Goal: Task Accomplishment & Management: Complete application form

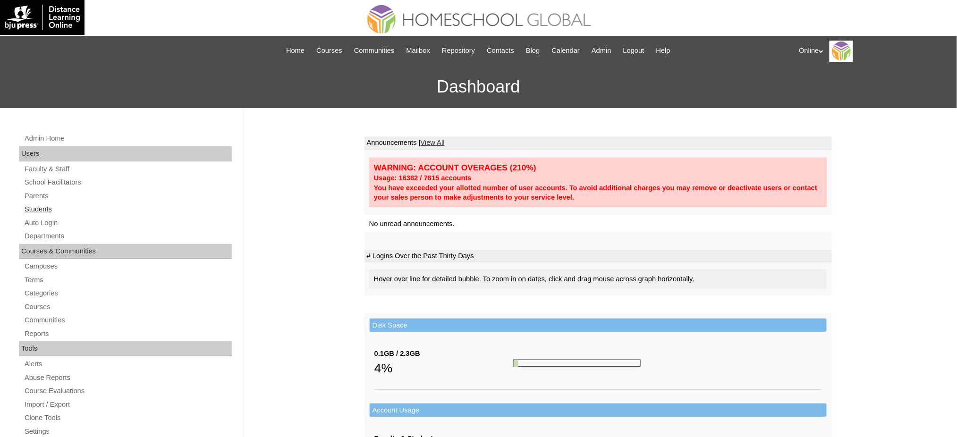
click at [41, 203] on link "Students" at bounding box center [128, 209] width 208 height 12
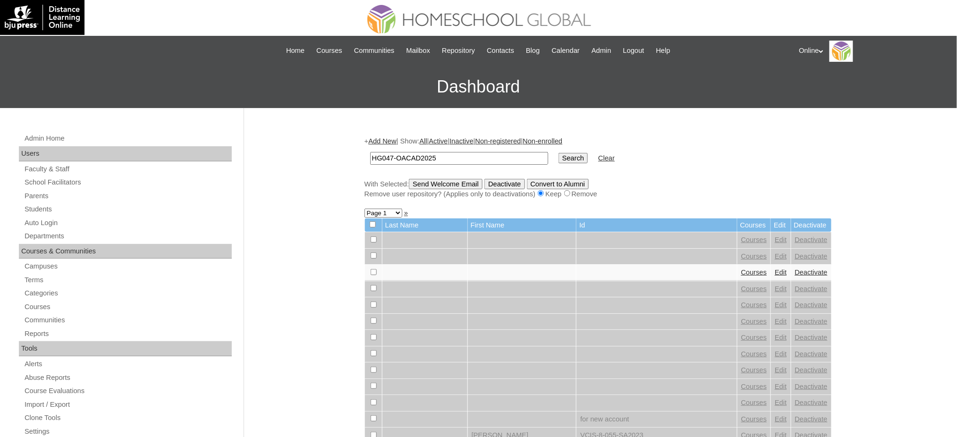
type input "HG047-OACAD2025"
click at [558, 153] on input "Search" at bounding box center [572, 158] width 29 height 10
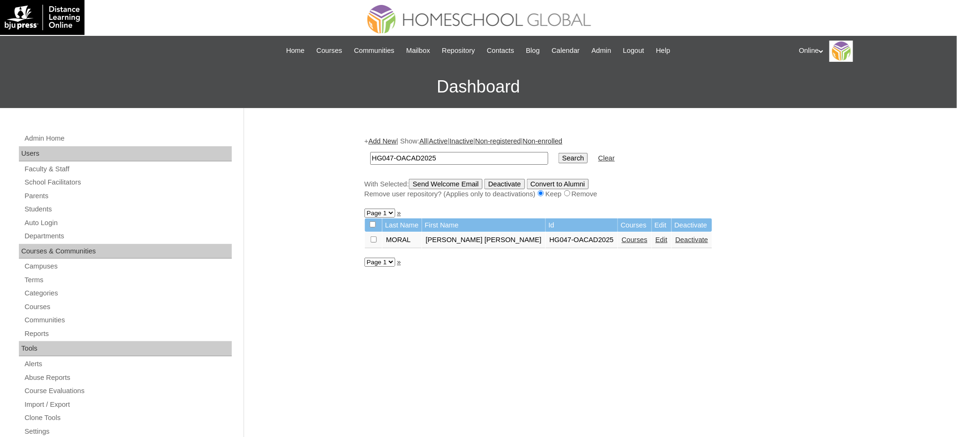
click at [622, 238] on link "Courses" at bounding box center [635, 240] width 26 height 8
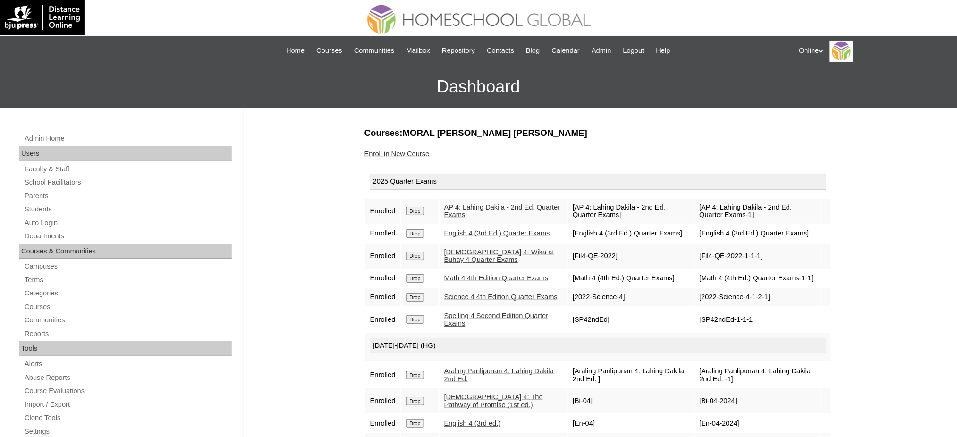
click at [398, 152] on link "Enroll in New Course" at bounding box center [396, 154] width 65 height 8
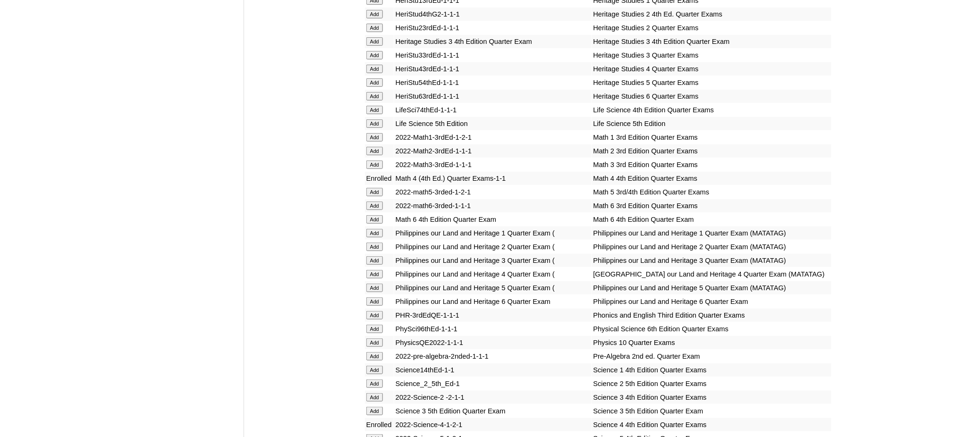
scroll to position [1472, 0]
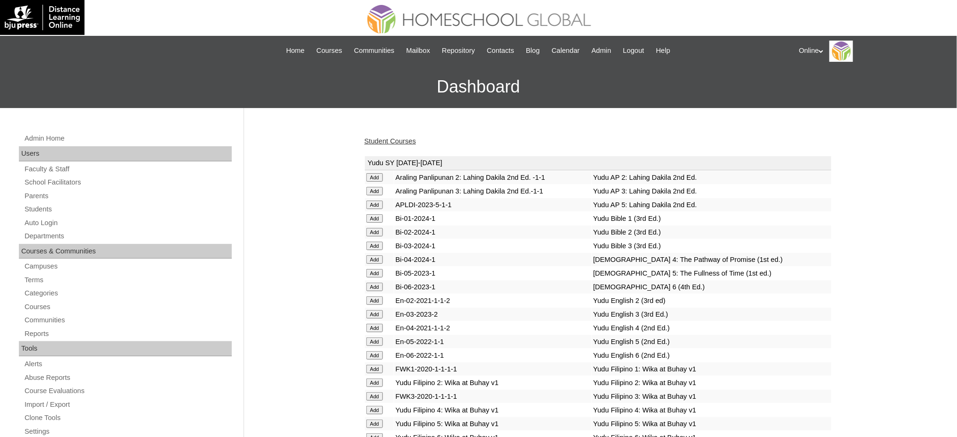
click at [407, 137] on link "Student Courses" at bounding box center [389, 141] width 51 height 8
